Goal: Obtain resource: Obtain resource

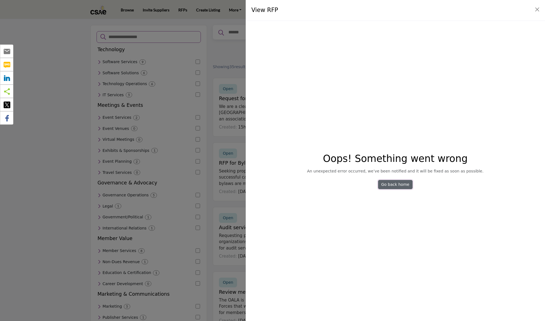
click at [390, 184] on link "Go back home" at bounding box center [395, 184] width 34 height 9
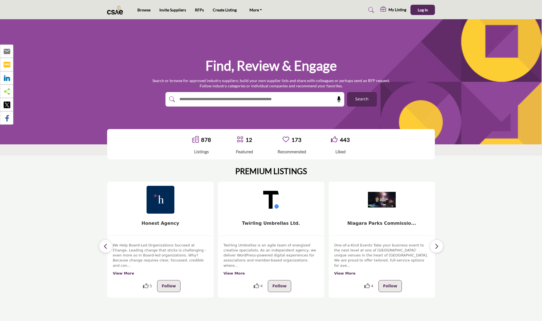
click at [198, 12] on li "RFPs" at bounding box center [199, 10] width 9 height 6
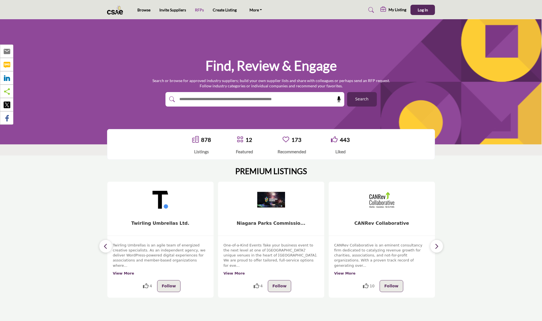
click at [198, 9] on link "RFPs" at bounding box center [199, 10] width 9 height 5
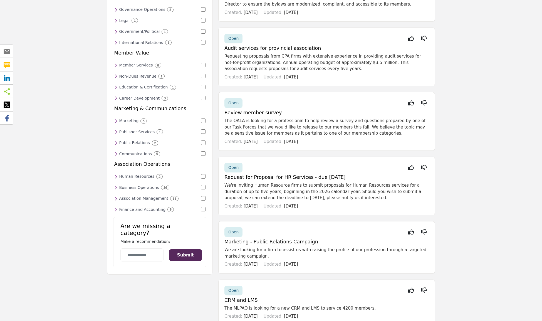
scroll to position [189, 0]
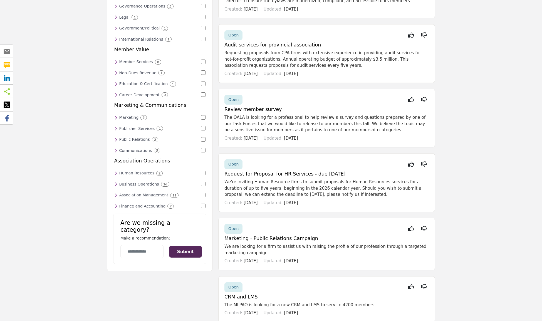
click at [206, 112] on div "Technology Software Services 9 Custom Software 5 User Experience (UX) 5 Softwar…" at bounding box center [159, 34] width 93 height 352
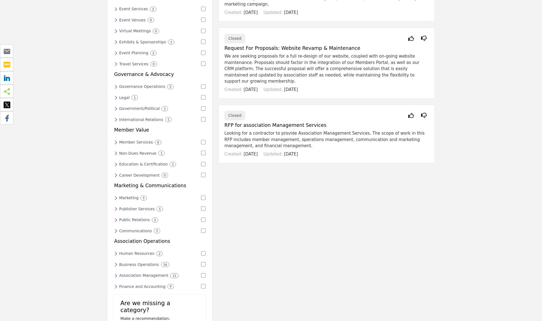
scroll to position [0, 0]
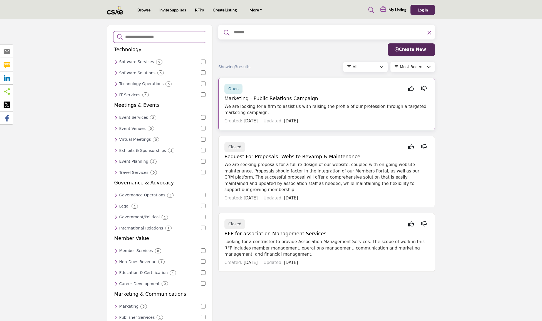
click at [238, 98] on h5 "Marketing - Public Relations Campaign" at bounding box center [327, 99] width 204 height 6
click at [238, 91] on div "Open" at bounding box center [234, 89] width 18 height 10
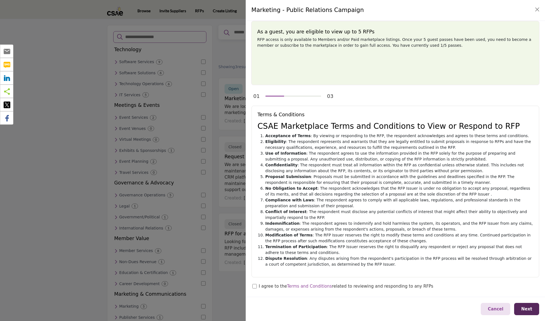
scroll to position [5, 0]
click at [527, 309] on span "Next" at bounding box center [526, 309] width 11 height 5
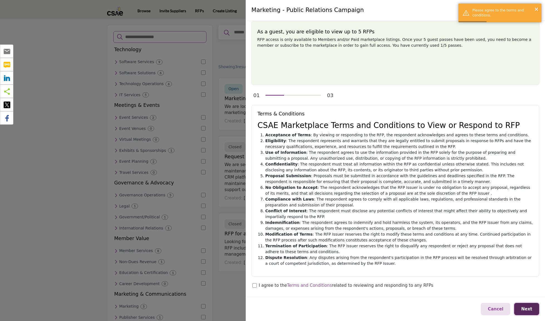
click at [524, 310] on span "Next" at bounding box center [526, 309] width 11 height 5
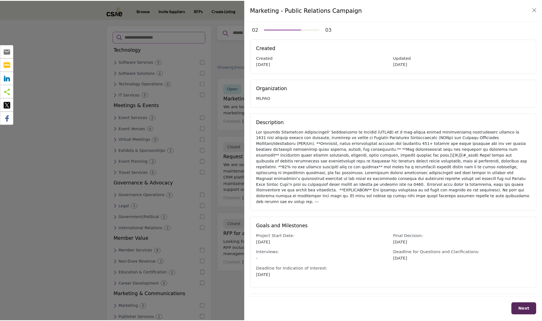
scroll to position [0, 0]
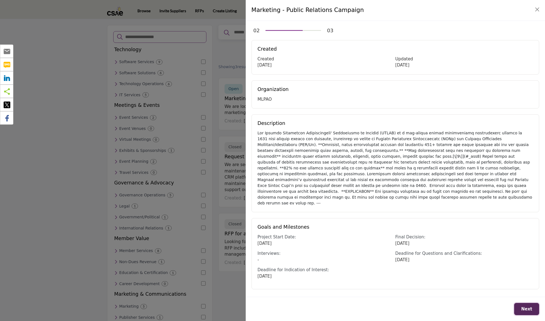
click at [526, 307] on span "Next" at bounding box center [526, 309] width 11 height 5
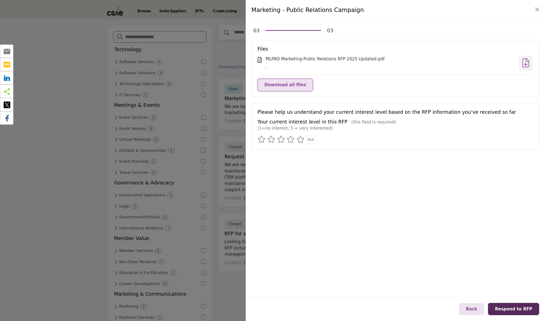
click at [285, 81] on button "Download all files" at bounding box center [286, 85] width 56 height 13
click at [539, 9] on button "Close" at bounding box center [537, 10] width 8 height 8
